Goal: Task Accomplishment & Management: Complete application form

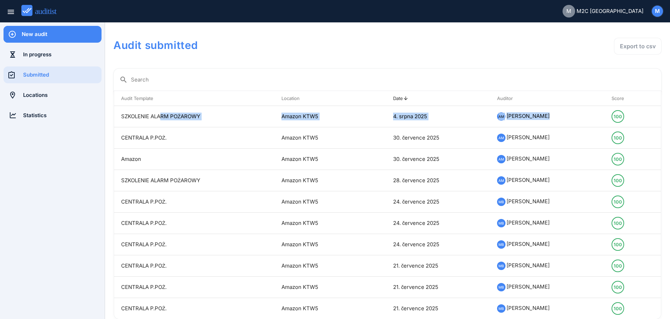
drag, startPoint x: 550, startPoint y: 139, endPoint x: 106, endPoint y: 112, distance: 444.9
click at [114, 112] on div "Audit Template arrow_upward Location arrow_upward Date arrow_upward Auditor arr…" at bounding box center [387, 205] width 547 height 229
click at [36, 36] on div "New audit" at bounding box center [62, 34] width 80 height 8
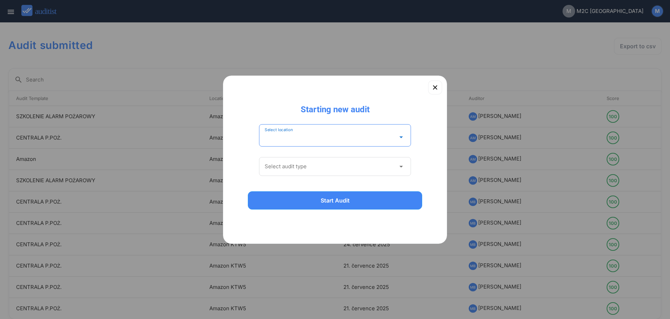
click at [295, 139] on input "Select location" at bounding box center [330, 137] width 131 height 11
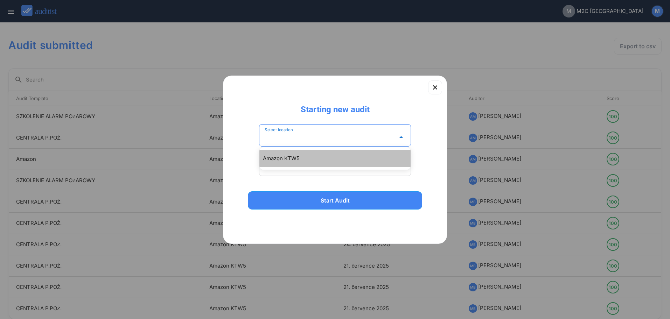
click at [301, 157] on div "Amazon KTW5" at bounding box center [338, 158] width 151 height 8
type input "**********"
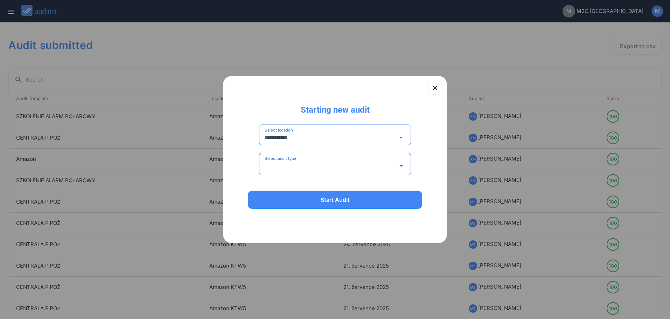
click at [305, 168] on input "Select audit type" at bounding box center [330, 165] width 131 height 11
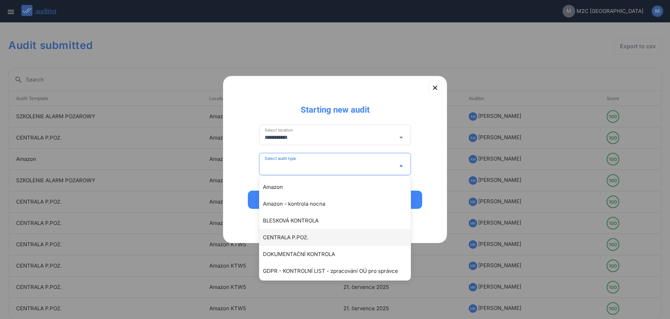
click at [319, 238] on div "CENTRALA P.POŻ." at bounding box center [338, 237] width 151 height 8
type input "**********"
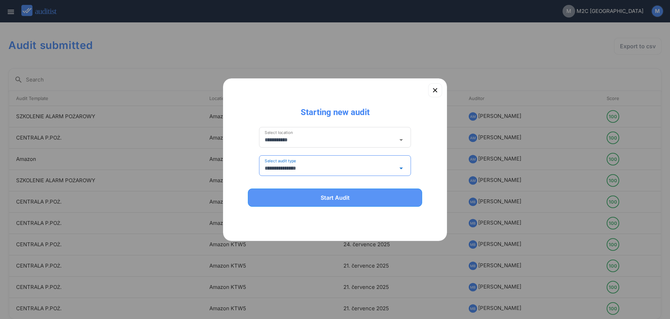
click at [329, 201] on div "Start Audit" at bounding box center [335, 197] width 156 height 8
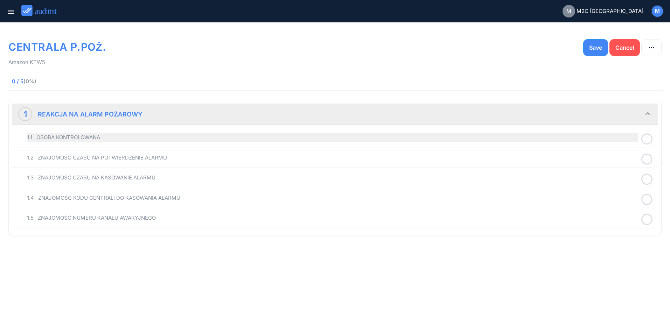
click at [49, 135] on div "1.1 OSOBA KONTROLOWANA" at bounding box center [332, 137] width 611 height 8
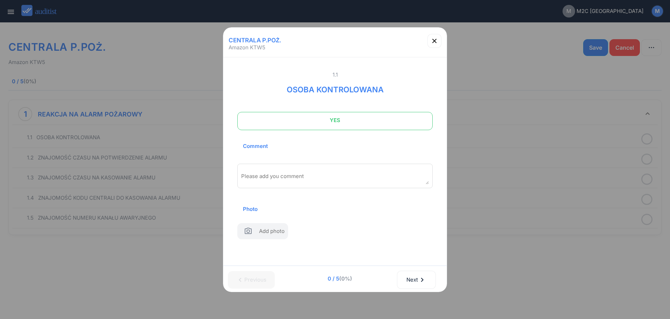
drag, startPoint x: 276, startPoint y: 121, endPoint x: 284, endPoint y: 179, distance: 58.9
click at [277, 122] on span "YES" at bounding box center [335, 120] width 178 height 14
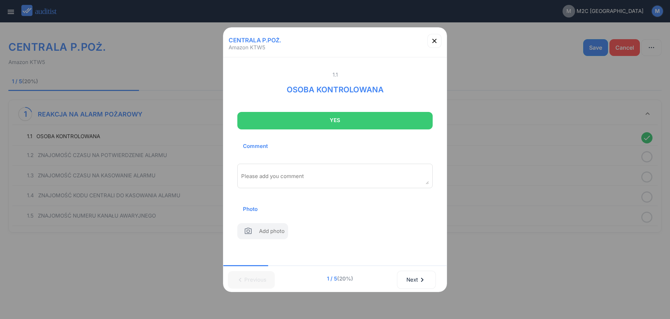
click at [286, 182] on textarea "Please add you comment" at bounding box center [335, 179] width 188 height 12
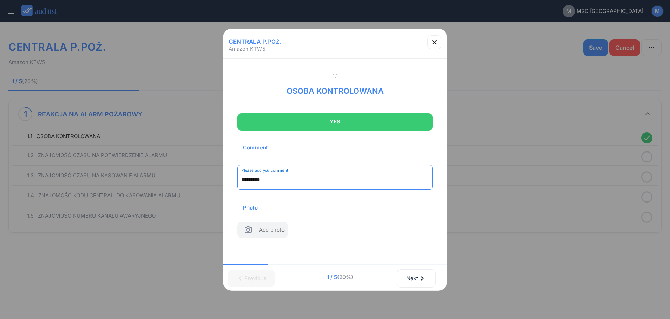
drag, startPoint x: 247, startPoint y: 183, endPoint x: 213, endPoint y: 185, distance: 34.4
click at [241, 186] on textarea "********" at bounding box center [335, 180] width 188 height 12
paste textarea "**********"
type textarea "**********"
click at [427, 283] on div "Next chevron_right" at bounding box center [416, 278] width 21 height 15
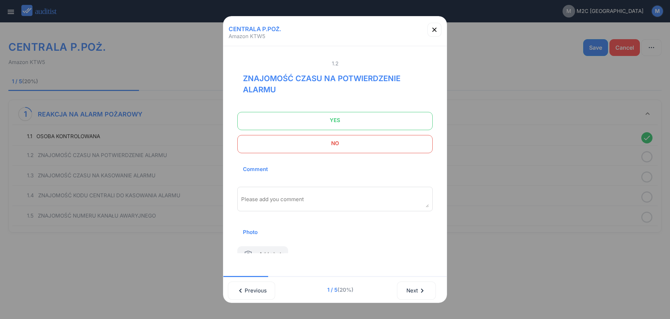
click at [372, 127] on span "YES" at bounding box center [335, 120] width 178 height 14
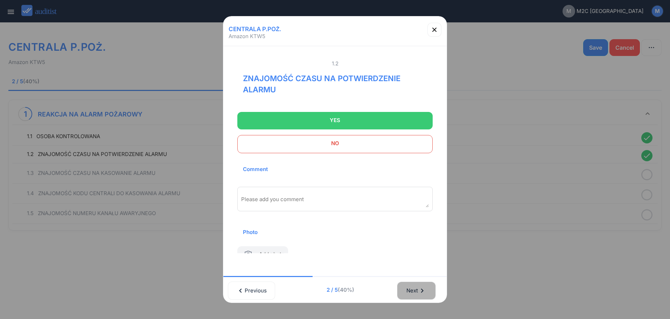
drag, startPoint x: 429, startPoint y: 293, endPoint x: 420, endPoint y: 255, distance: 38.2
click at [428, 291] on button "Next chevron_right" at bounding box center [416, 291] width 39 height 18
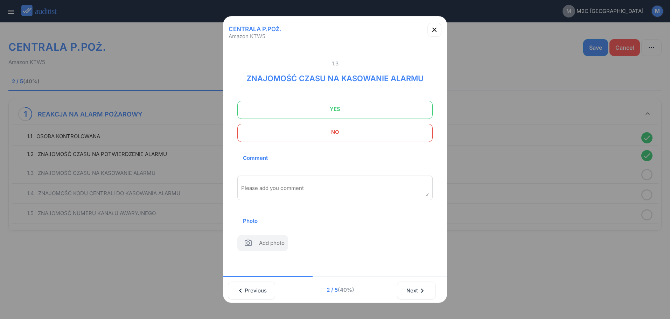
click at [384, 106] on span "YES" at bounding box center [335, 109] width 178 height 14
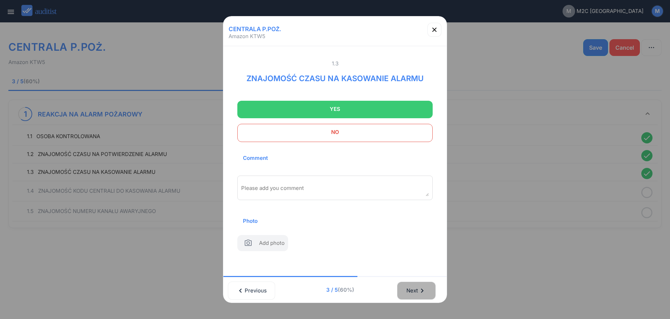
click at [417, 286] on div "Next chevron_right" at bounding box center [416, 290] width 21 height 15
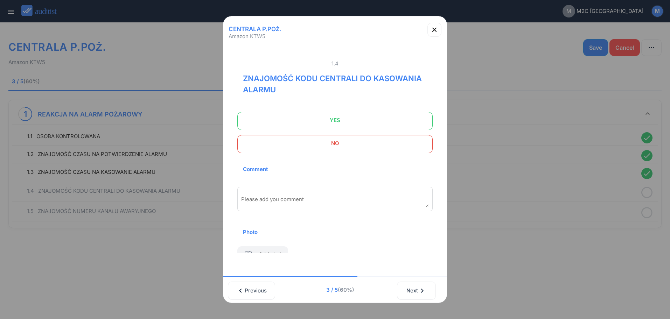
click at [388, 124] on span "YES" at bounding box center [335, 120] width 178 height 14
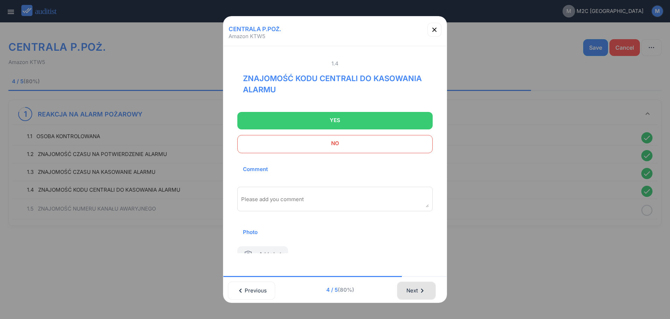
click at [421, 291] on icon "chevron_right" at bounding box center [422, 291] width 8 height 8
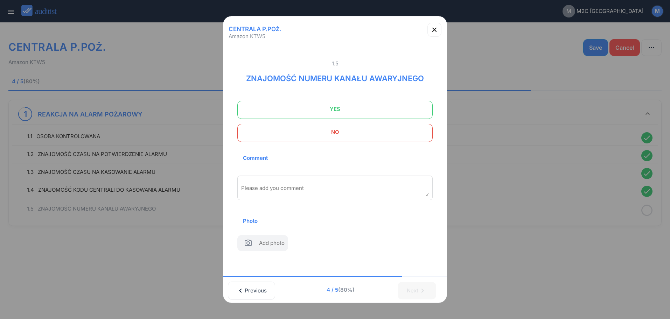
click at [379, 113] on span "YES" at bounding box center [335, 109] width 178 height 14
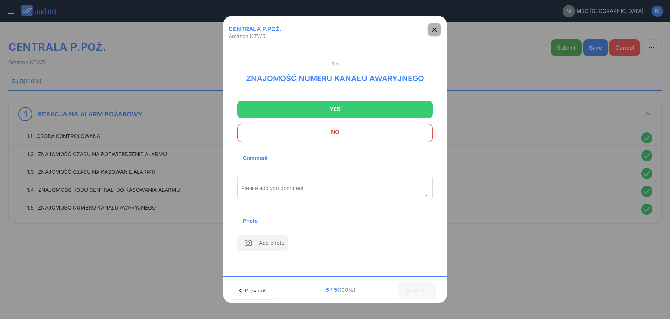
drag, startPoint x: 438, startPoint y: 33, endPoint x: 491, endPoint y: 35, distance: 53.3
click at [439, 33] on div "button" at bounding box center [434, 30] width 14 height 8
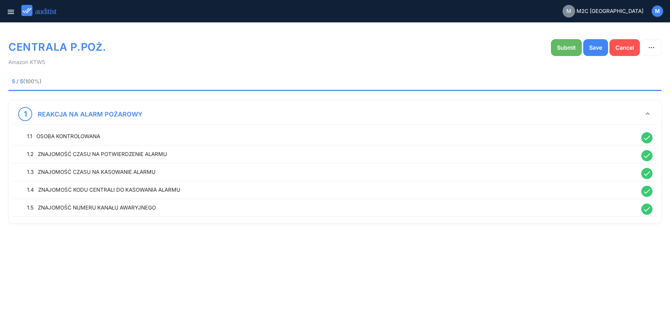
click at [559, 46] on div "Submit" at bounding box center [566, 47] width 19 height 8
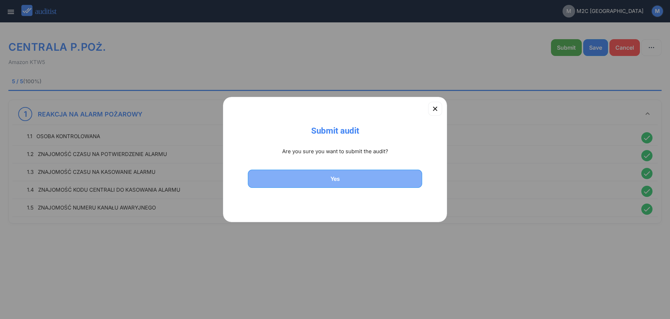
click at [358, 182] on div "Yes" at bounding box center [335, 179] width 156 height 8
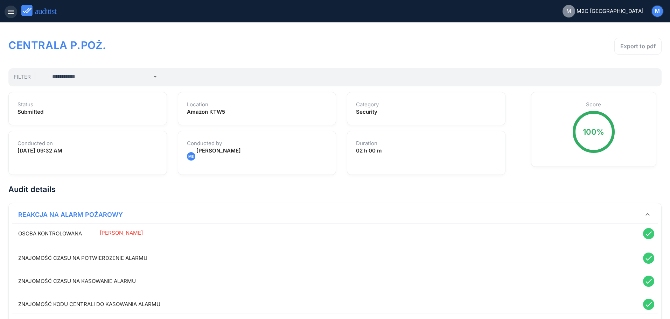
click at [15, 8] on div "menu" at bounding box center [11, 12] width 13 height 8
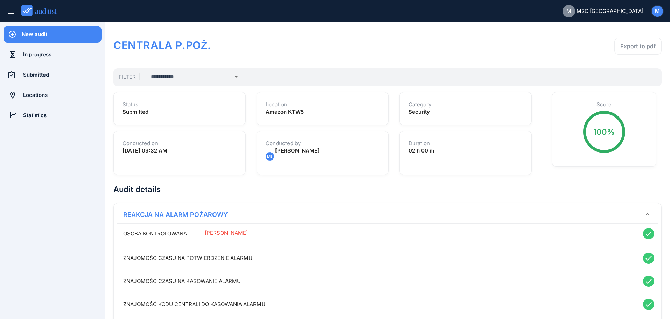
click at [34, 36] on div "New audit" at bounding box center [62, 34] width 80 height 8
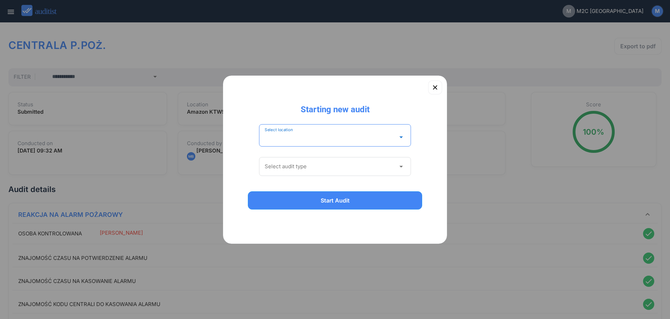
click at [319, 135] on input "Select location" at bounding box center [330, 137] width 131 height 11
click at [322, 162] on div "Amazon KTW5" at bounding box center [338, 158] width 151 height 8
type input "**********"
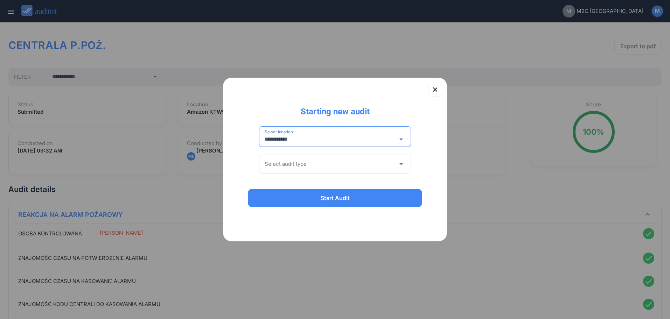
click at [314, 172] on div "Select audit type arrow_drop_down" at bounding box center [335, 164] width 152 height 19
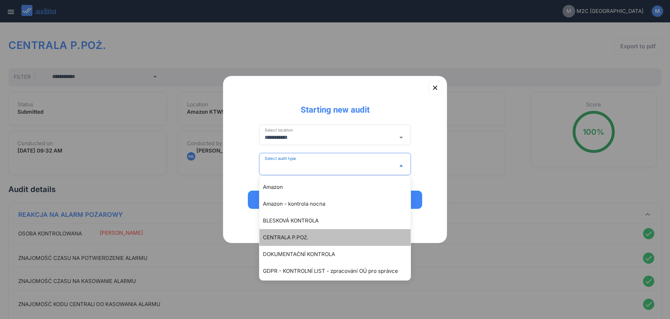
click at [317, 237] on div "CENTRALA P.POŻ." at bounding box center [338, 237] width 151 height 8
type input "**********"
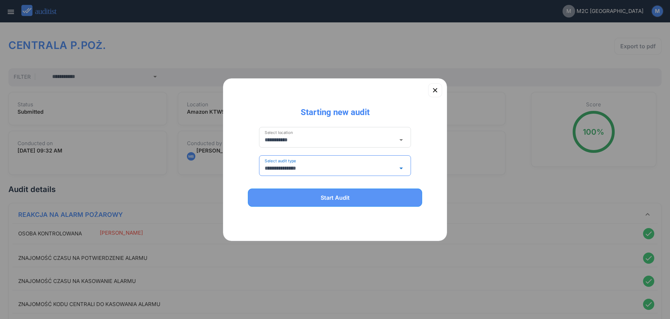
click at [321, 200] on div "Start Audit" at bounding box center [335, 197] width 156 height 8
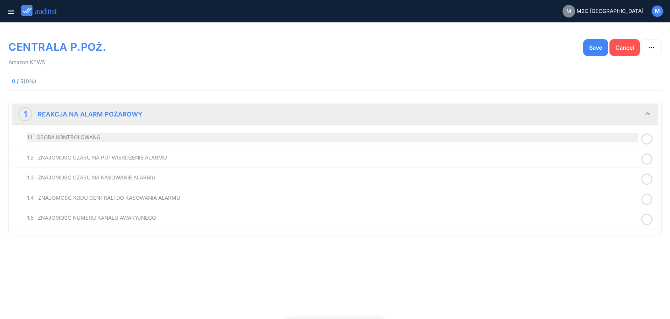
click at [87, 134] on div "1.1 OSOBA KONTROLOWANA" at bounding box center [332, 137] width 611 height 8
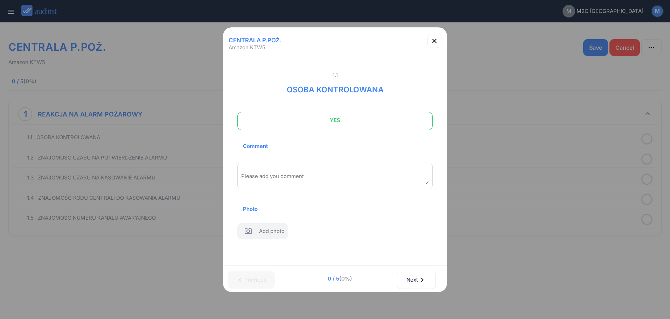
click at [323, 125] on span "YES" at bounding box center [335, 120] width 178 height 14
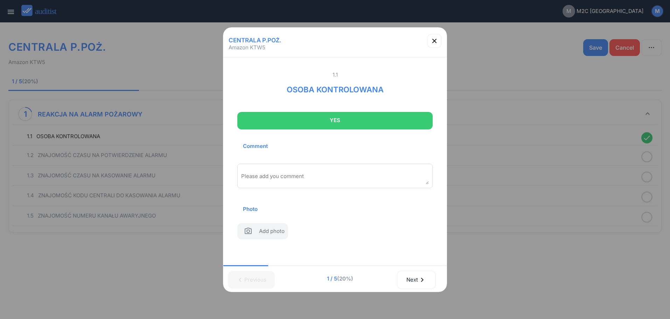
click at [322, 173] on textarea "Please add you comment" at bounding box center [335, 179] width 188 height 12
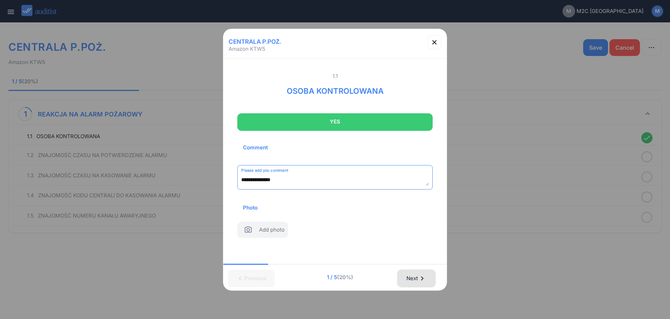
type textarea "**********"
click at [419, 285] on div "Next chevron_right" at bounding box center [416, 278] width 21 height 15
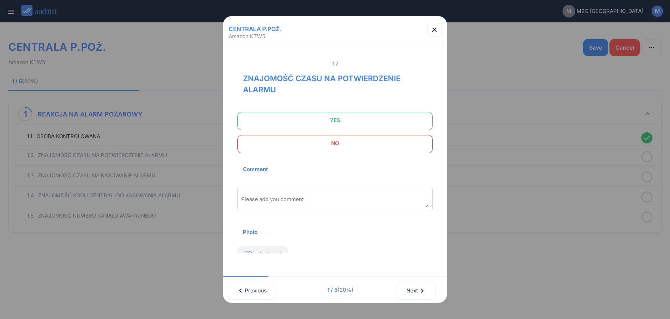
click at [333, 126] on span "YES" at bounding box center [335, 120] width 178 height 14
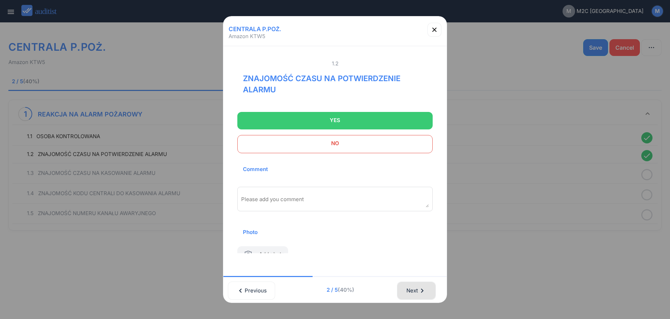
click at [404, 284] on button "Next chevron_right" at bounding box center [416, 291] width 39 height 18
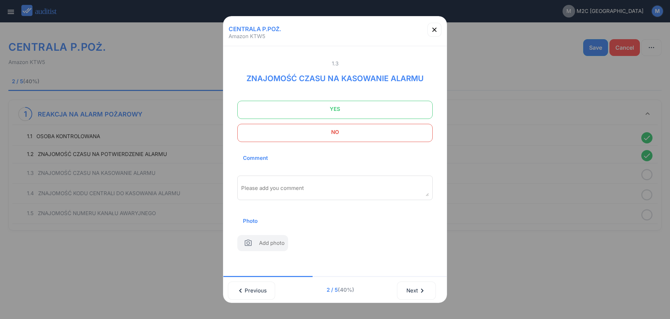
click at [355, 114] on span "YES" at bounding box center [335, 109] width 178 height 14
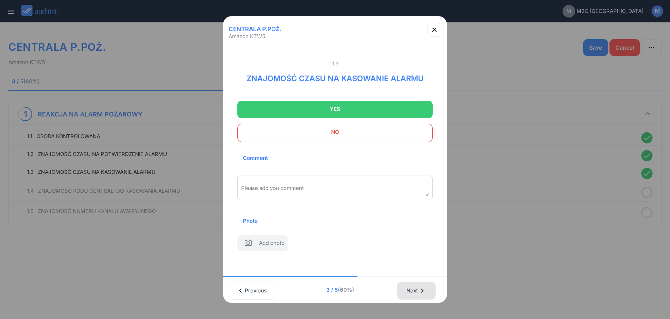
drag, startPoint x: 424, startPoint y: 295, endPoint x: 408, endPoint y: 204, distance: 92.7
click at [424, 290] on icon "chevron_right" at bounding box center [422, 291] width 8 height 8
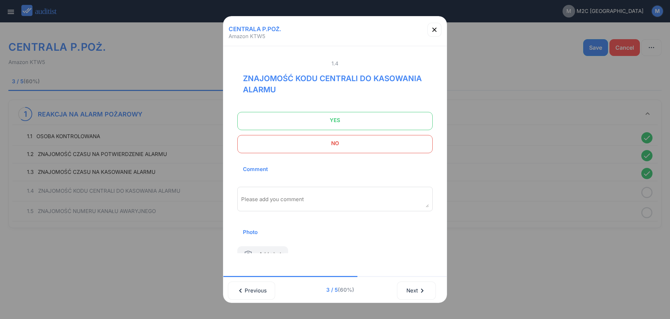
drag, startPoint x: 382, startPoint y: 116, endPoint x: 418, endPoint y: 228, distance: 117.8
click at [382, 116] on span "YES" at bounding box center [335, 120] width 178 height 14
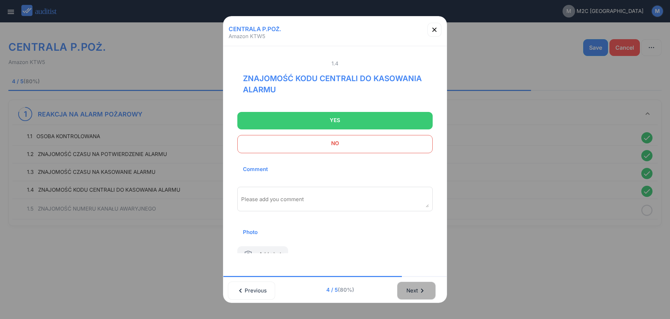
drag, startPoint x: 430, startPoint y: 293, endPoint x: 361, endPoint y: 140, distance: 167.3
click at [430, 291] on button "Next chevron_right" at bounding box center [416, 291] width 39 height 18
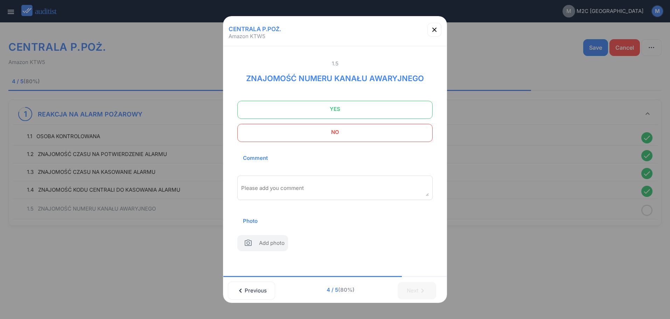
drag, startPoint x: 346, startPoint y: 112, endPoint x: 378, endPoint y: 128, distance: 35.5
click at [348, 112] on span "YES" at bounding box center [335, 109] width 178 height 14
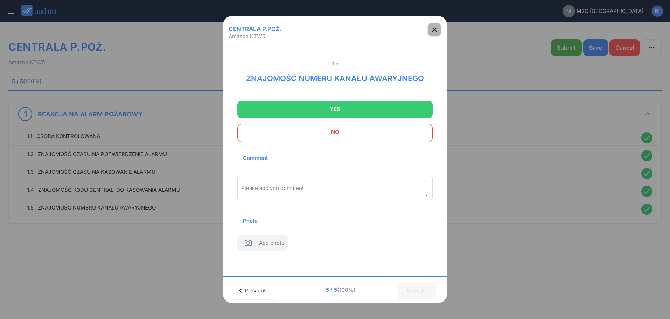
drag, startPoint x: 431, startPoint y: 29, endPoint x: 446, endPoint y: 30, distance: 15.0
click at [434, 30] on icon "button" at bounding box center [434, 30] width 8 height 8
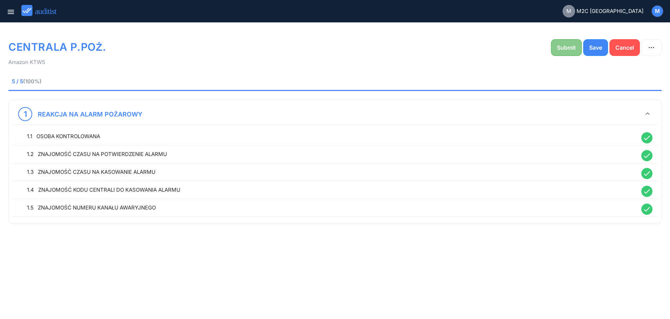
click at [575, 44] on div "Submit" at bounding box center [566, 47] width 19 height 8
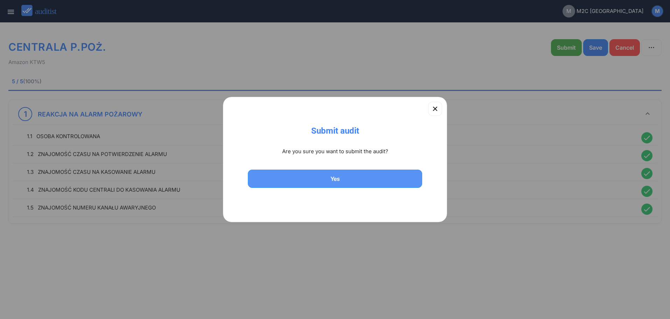
click at [398, 181] on div "Yes" at bounding box center [335, 179] width 156 height 8
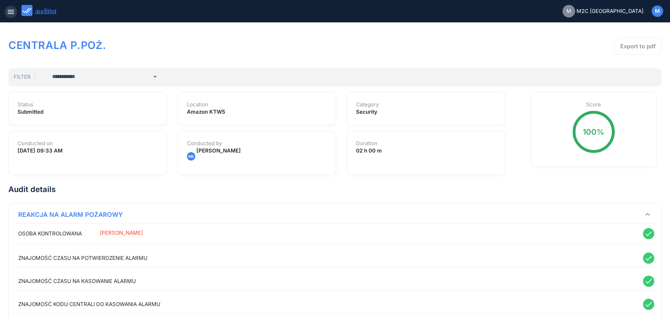
click at [7, 13] on icon "menu" at bounding box center [11, 12] width 8 height 8
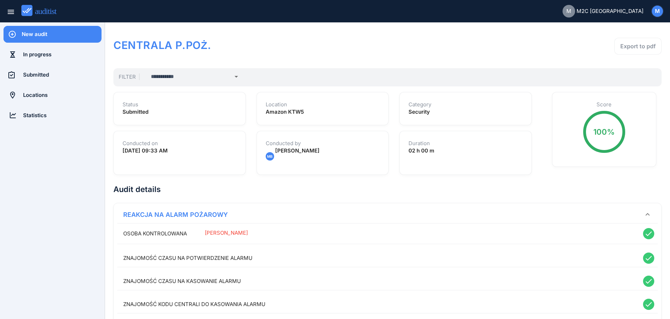
click at [41, 38] on div "New audit" at bounding box center [62, 34] width 80 height 17
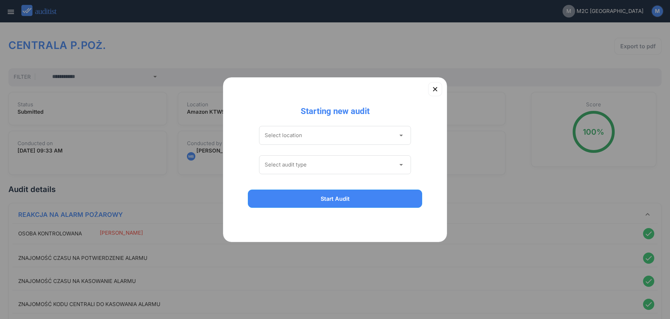
click at [297, 137] on input "Select location" at bounding box center [330, 135] width 131 height 11
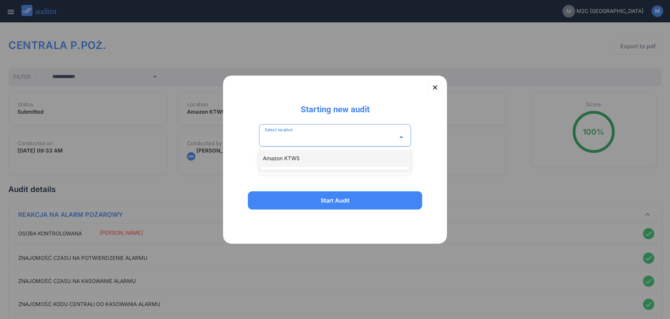
click at [306, 160] on div "Amazon KTW5" at bounding box center [338, 158] width 151 height 8
type input "**********"
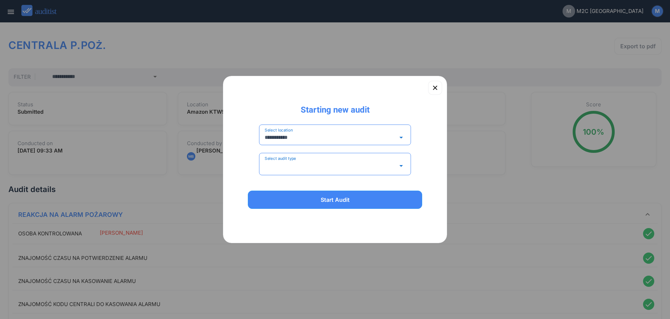
click at [305, 168] on input "Select audit type" at bounding box center [330, 165] width 131 height 11
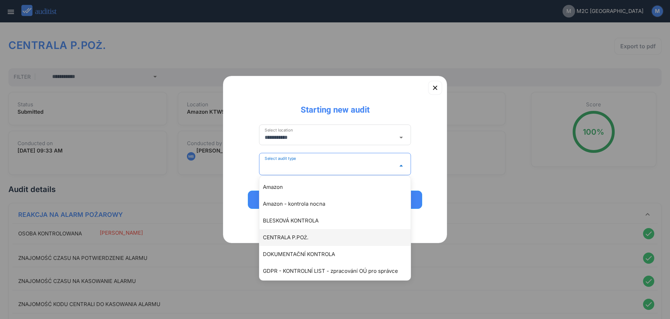
click at [288, 236] on div "CENTRALA P.POŻ." at bounding box center [338, 237] width 151 height 8
type input "**********"
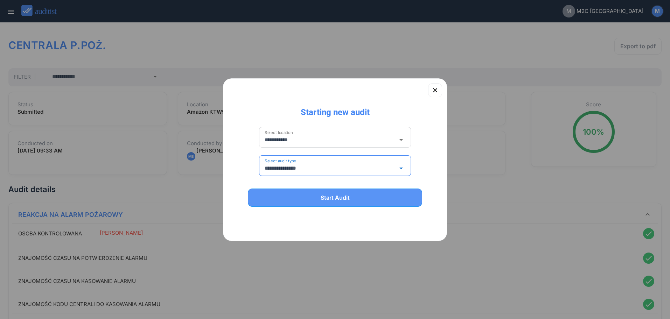
click at [307, 200] on div "Start Audit" at bounding box center [335, 197] width 156 height 8
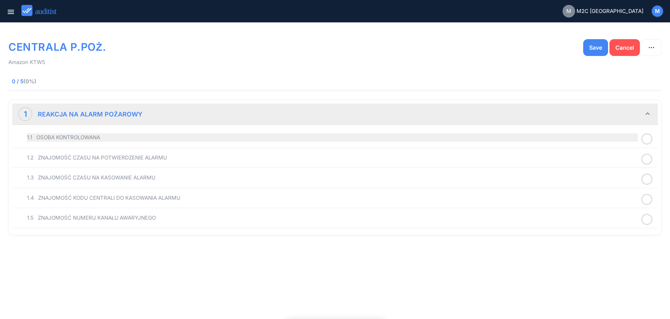
click at [107, 133] on div "1.1 OSOBA KONTROLOWANA" at bounding box center [332, 137] width 611 height 8
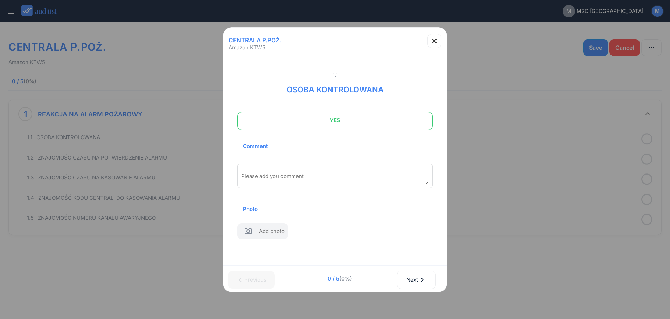
click at [292, 126] on span "YES" at bounding box center [335, 120] width 178 height 14
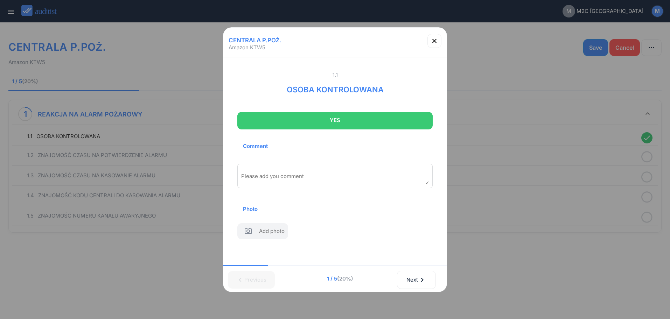
click at [297, 170] on div "Please add you comment" at bounding box center [334, 176] width 195 height 24
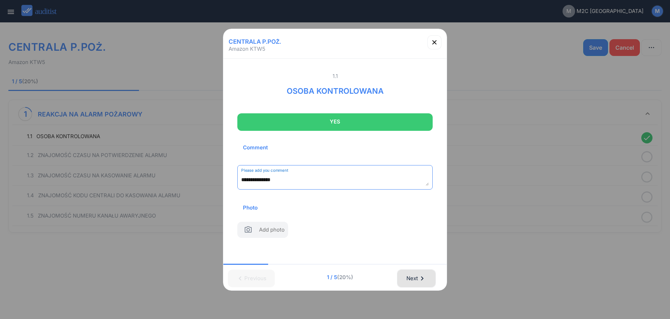
type textarea "**********"
click at [422, 279] on icon "chevron_right" at bounding box center [422, 278] width 8 height 8
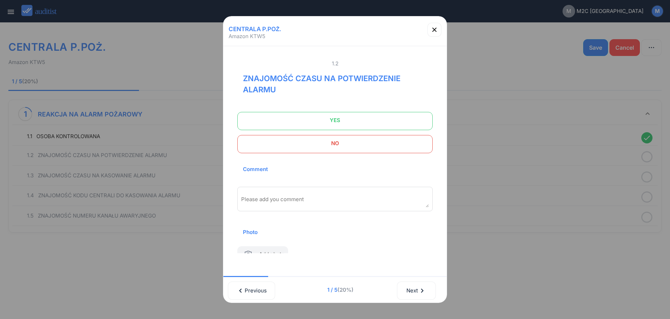
click at [361, 129] on span at bounding box center [334, 121] width 195 height 18
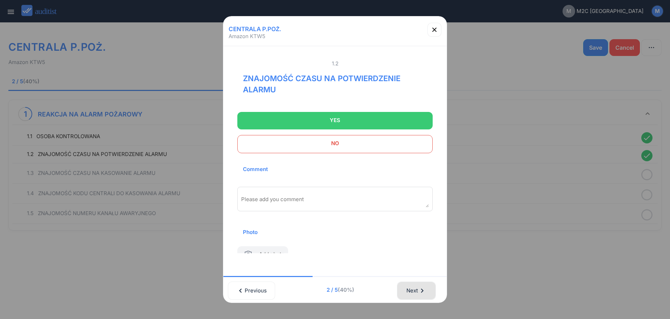
click at [409, 289] on div "Next chevron_right" at bounding box center [416, 290] width 21 height 15
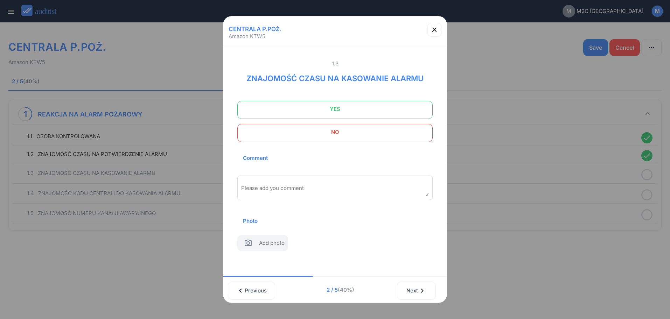
click at [384, 109] on span "YES" at bounding box center [335, 109] width 178 height 14
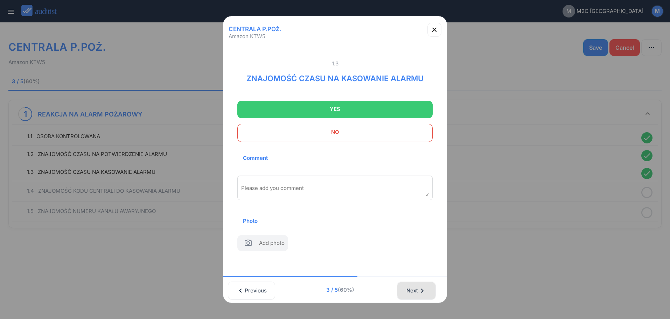
click at [418, 289] on div "Next chevron_right" at bounding box center [416, 290] width 21 height 15
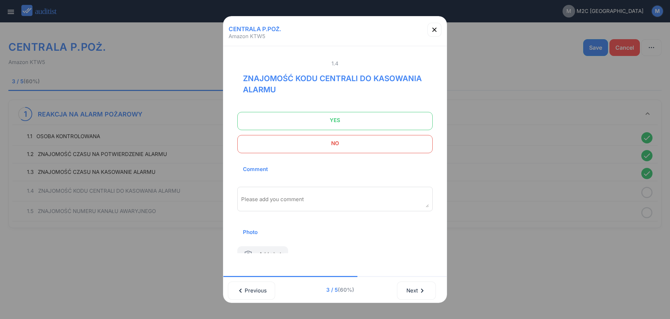
click at [326, 120] on span "YES" at bounding box center [335, 120] width 178 height 14
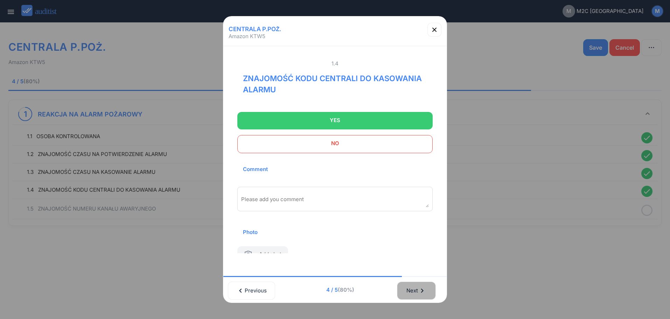
click at [414, 287] on div "Next chevron_right" at bounding box center [416, 290] width 21 height 15
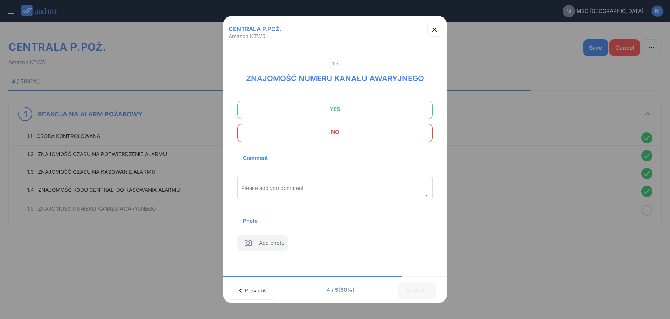
click at [373, 111] on span "YES" at bounding box center [335, 109] width 178 height 14
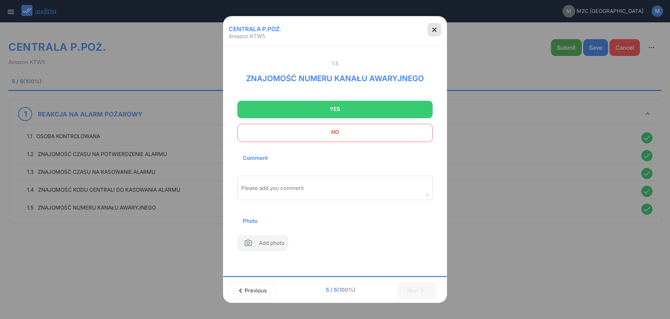
click at [438, 24] on button "button" at bounding box center [434, 30] width 14 height 14
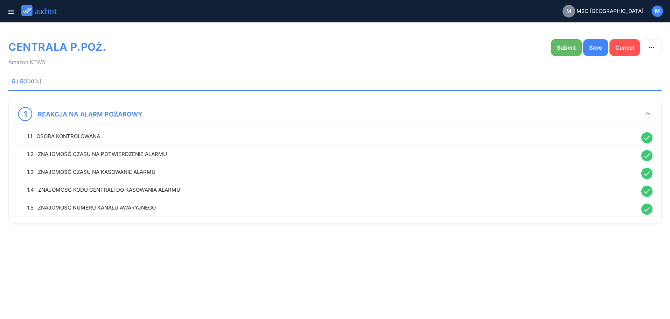
click at [562, 50] on div "Submit" at bounding box center [566, 47] width 19 height 8
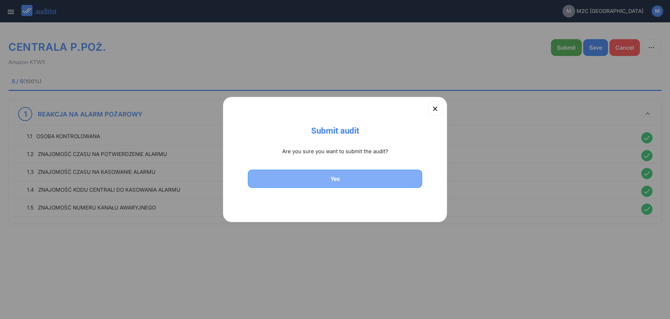
click at [365, 178] on div "Yes" at bounding box center [335, 179] width 156 height 8
